Goal: Contribute content

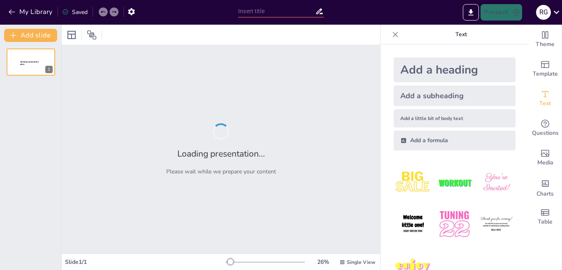
type input "Наукова спадщина [PERSON_NAME]: Від електромагнетизму до геофізики"
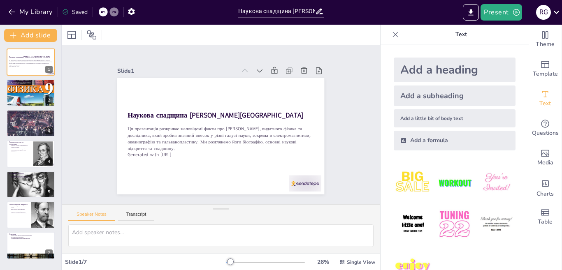
click at [391, 37] on icon at bounding box center [395, 34] width 8 height 8
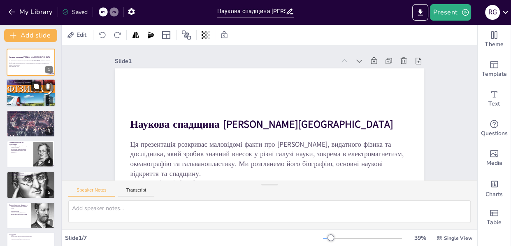
click at [33, 84] on icon at bounding box center [36, 87] width 6 height 6
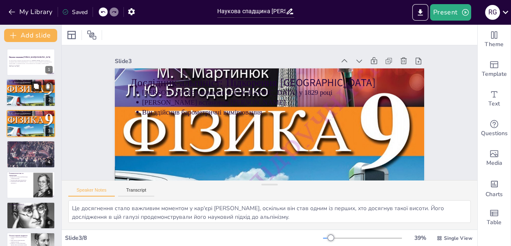
type textarea "Це досягнення стало важливим моментом у кар'єрі [PERSON_NAME], оскільки він ста…"
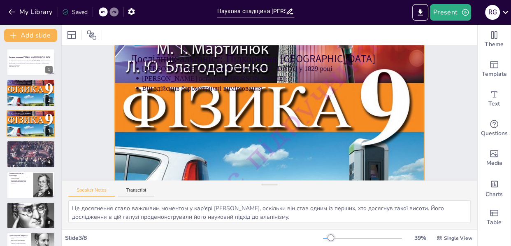
scroll to position [5, 0]
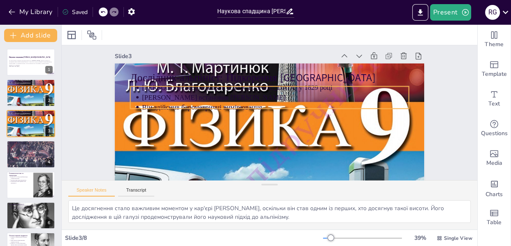
click at [173, 98] on p "[PERSON_NAME] встановив [PERSON_NAME]" at bounding box center [279, 100] width 257 height 92
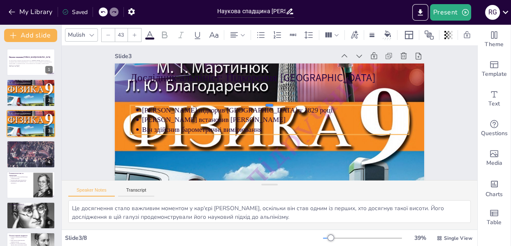
drag, startPoint x: 220, startPoint y: 87, endPoint x: 221, endPoint y: 107, distance: 20.6
click at [221, 107] on div "Дослідник-альпініст: Підкорення [GEOGRAPHIC_DATA][PERSON_NAME] підкорив [PERSON…" at bounding box center [258, 148] width 348 height 261
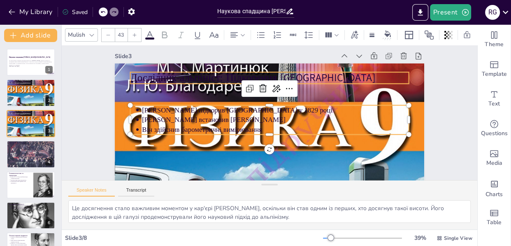
click at [181, 76] on p "Дослідник-альпініст: Підкорення [GEOGRAPHIC_DATA]" at bounding box center [286, 83] width 248 height 152
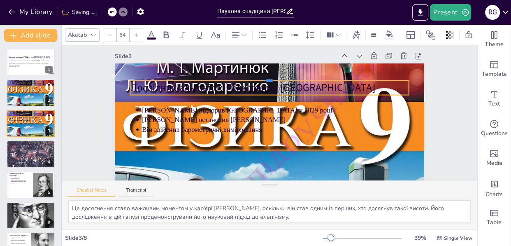
drag, startPoint x: 218, startPoint y: 71, endPoint x: 218, endPoint y: 96, distance: 24.7
click at [218, 96] on div "Дослідник-альпініст: Підкорення [GEOGRAPHIC_DATA][PERSON_NAME] підкорив [PERSON…" at bounding box center [258, 148] width 348 height 261
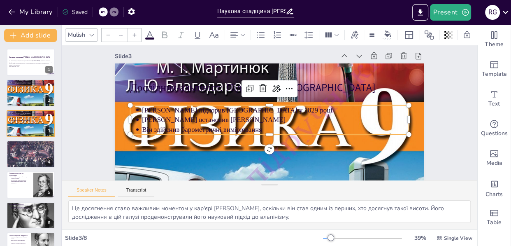
type input "43"
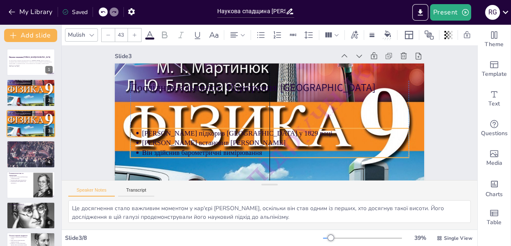
drag, startPoint x: 234, startPoint y: 119, endPoint x: 234, endPoint y: 142, distance: 23.0
click at [234, 142] on p "[PERSON_NAME] встановив [PERSON_NAME]" at bounding box center [260, 142] width 236 height 142
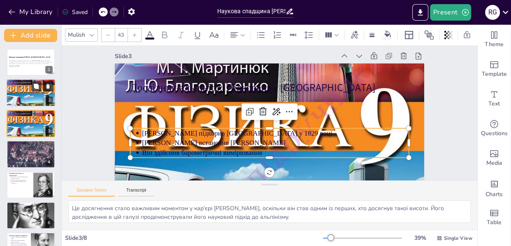
click at [47, 86] on icon at bounding box center [47, 86] width 3 height 5
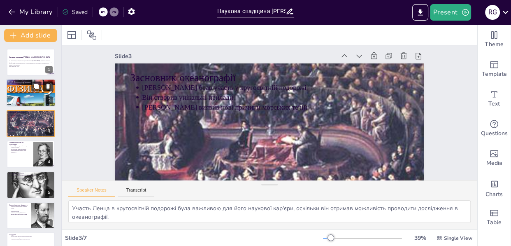
click at [47, 86] on icon at bounding box center [47, 86] width 3 height 5
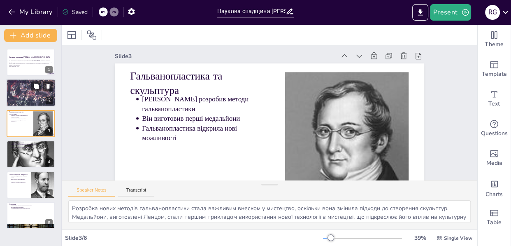
click at [19, 91] on div at bounding box center [30, 93] width 49 height 28
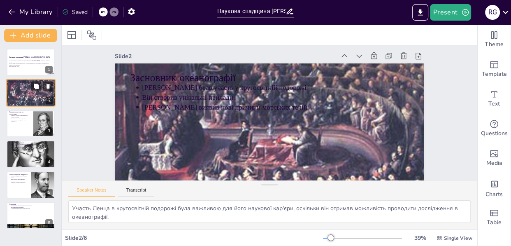
scroll to position [0, 0]
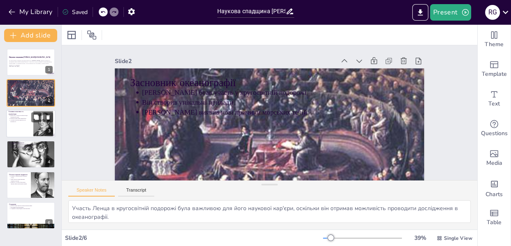
click at [34, 126] on div at bounding box center [43, 123] width 20 height 26
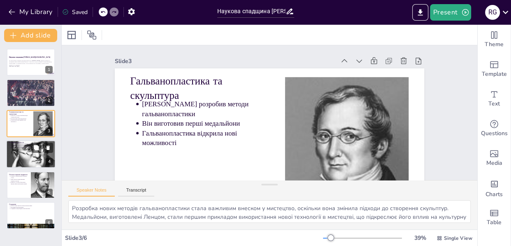
click at [23, 151] on div at bounding box center [30, 154] width 49 height 68
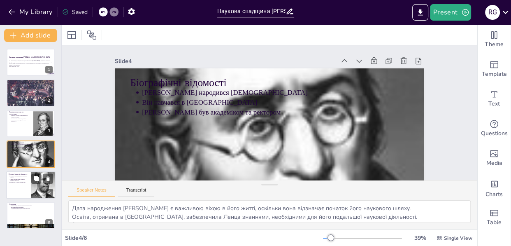
click at [30, 179] on div at bounding box center [30, 185] width 49 height 28
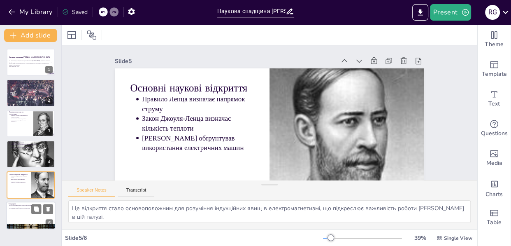
click at [21, 218] on div at bounding box center [30, 215] width 49 height 28
type textarea "Спадщина Ленца є важливою частиною розвитку електротехніки, оскільки його робот…"
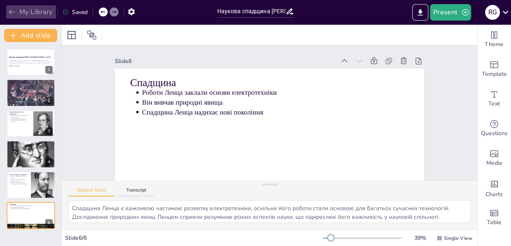
click at [11, 14] on icon "button" at bounding box center [12, 12] width 8 height 8
